Goal: Transaction & Acquisition: Purchase product/service

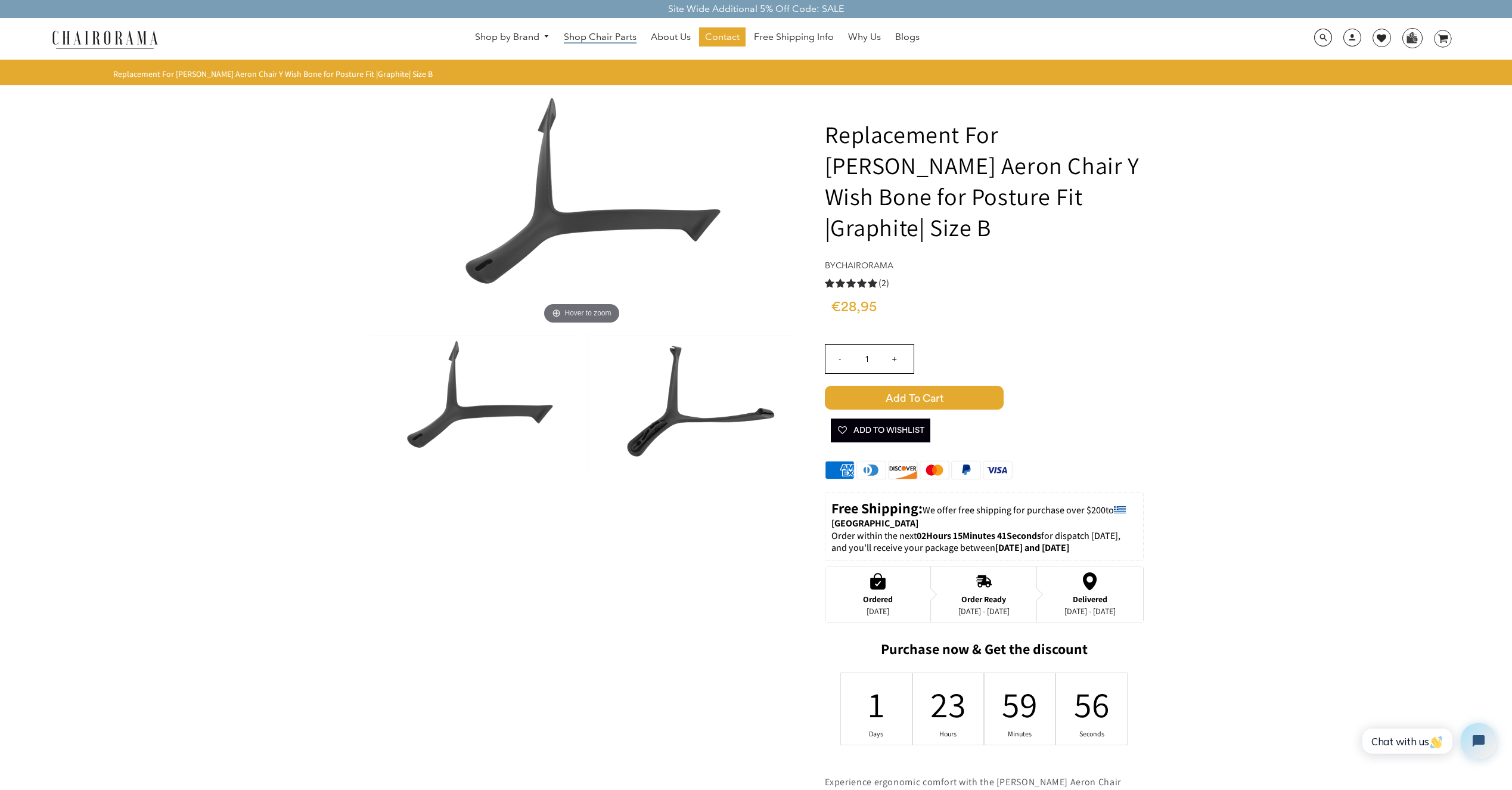
click at [632, 40] on span "Shop Chair Parts" at bounding box center [600, 37] width 73 height 12
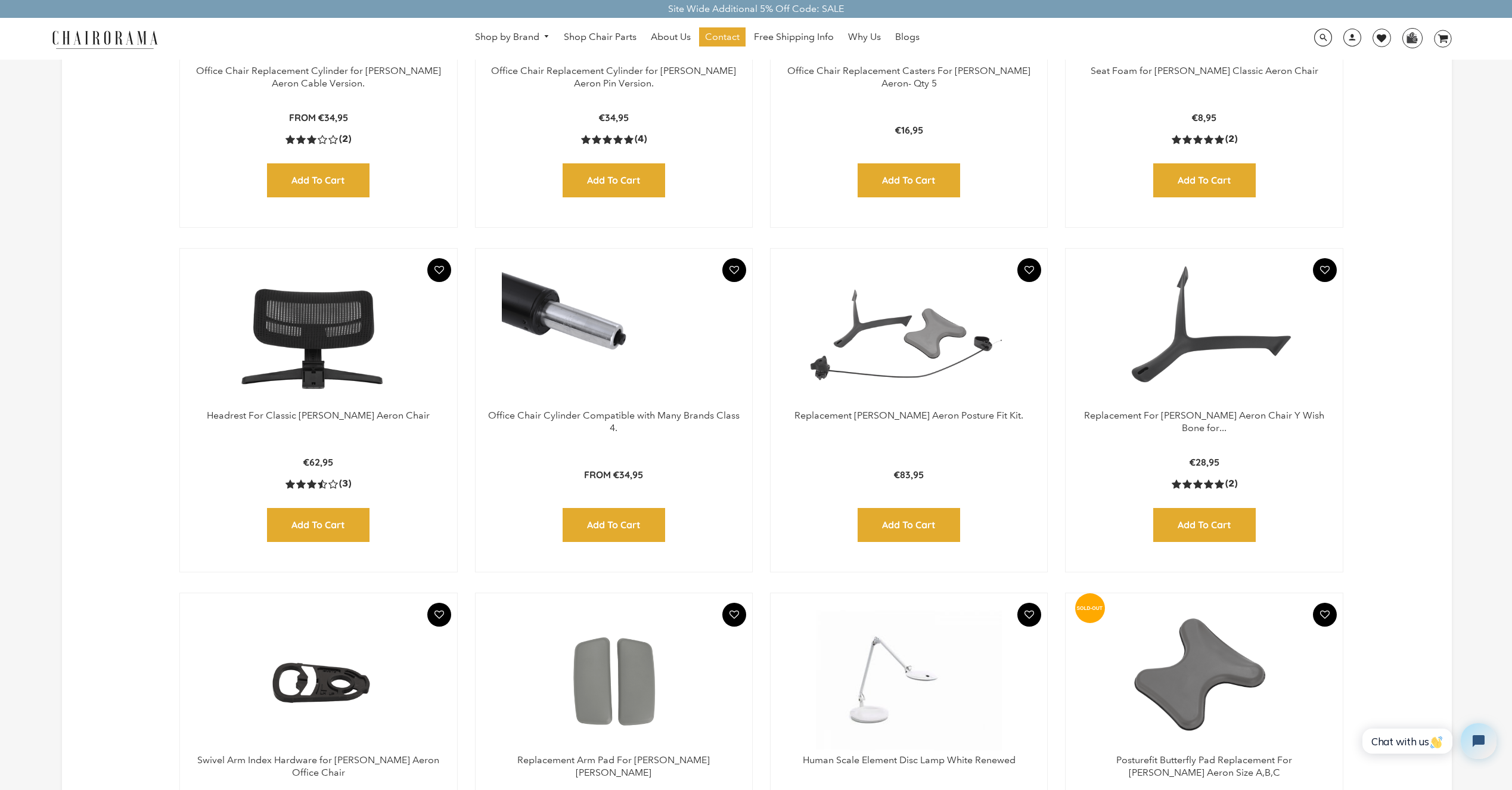
scroll to position [572, 0]
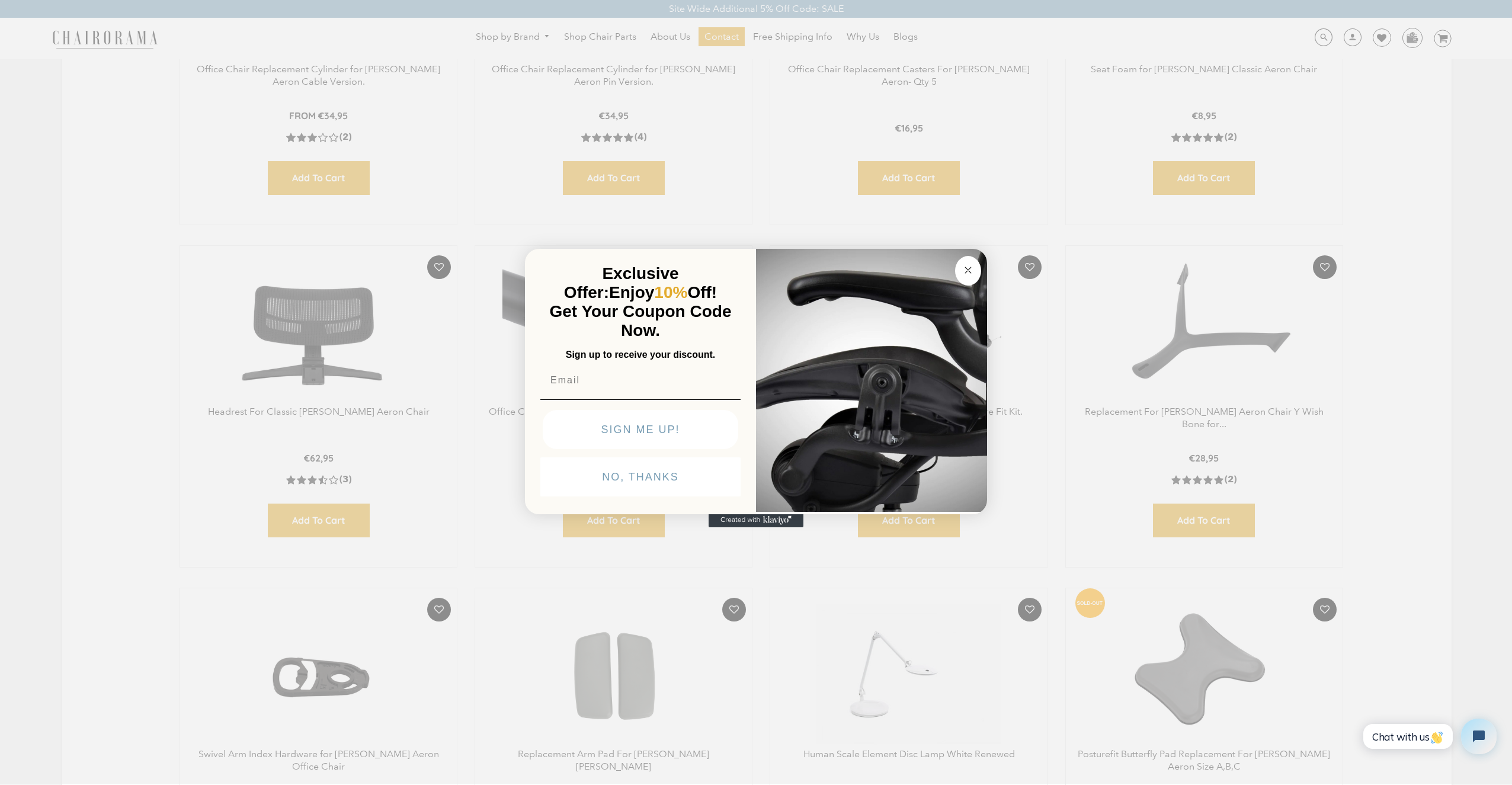
click at [968, 273] on circle "Close dialog" at bounding box center [968, 270] width 14 height 14
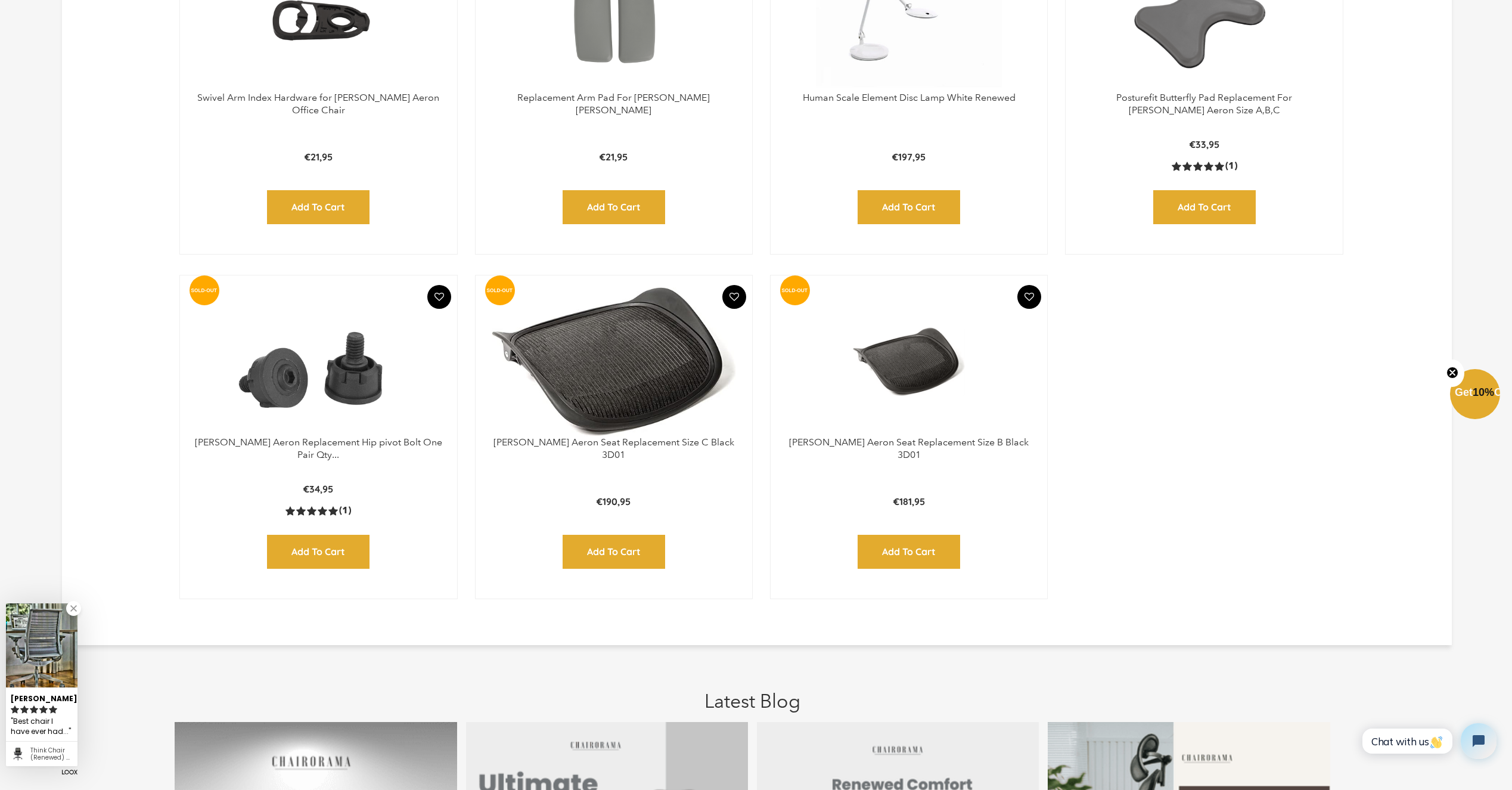
scroll to position [1363, 0]
